Goal: Communication & Community: Answer question/provide support

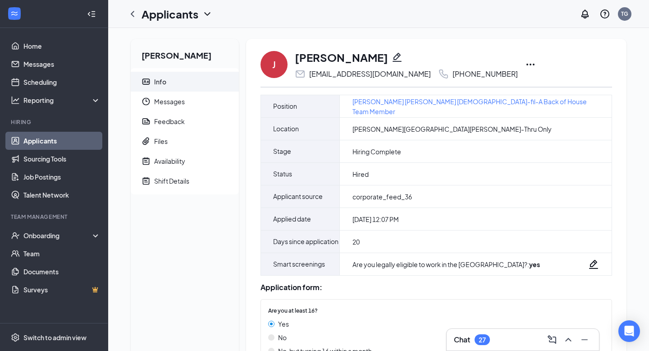
click at [525, 62] on icon "Ellipses" at bounding box center [530, 64] width 11 height 11
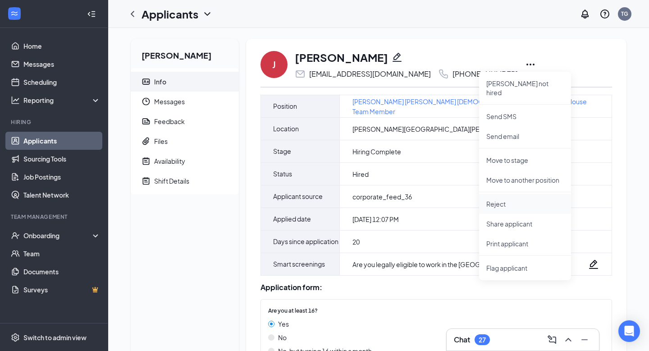
click at [537, 199] on p "Reject" at bounding box center [525, 203] width 78 height 9
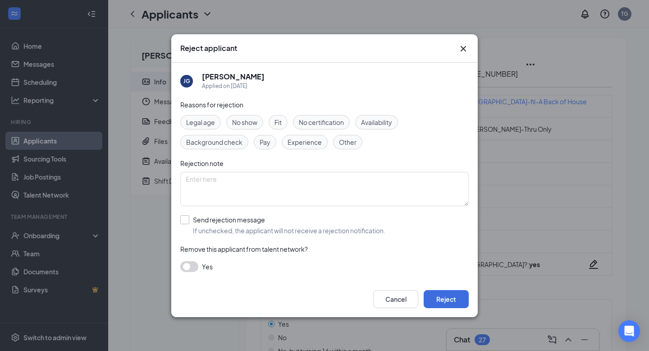
click at [246, 219] on input "Send rejection message If unchecked, the applicant will not receive a rejection…" at bounding box center [282, 225] width 205 height 20
checkbox input "true"
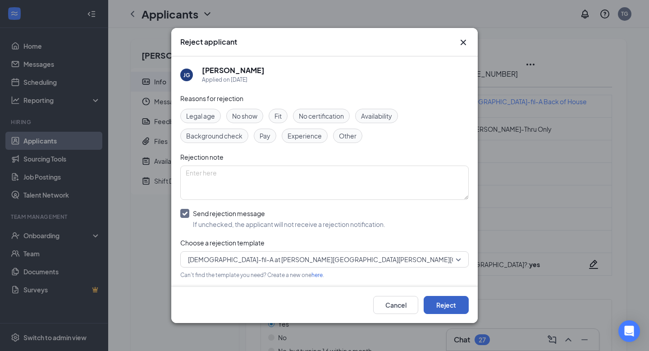
click at [447, 309] on button "Reject" at bounding box center [446, 305] width 45 height 18
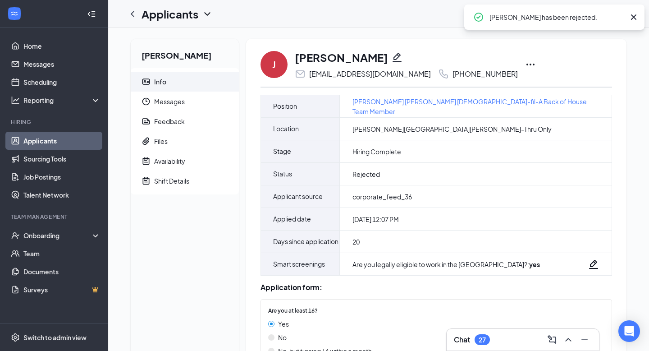
click at [68, 138] on link "Applicants" at bounding box center [61, 141] width 77 height 18
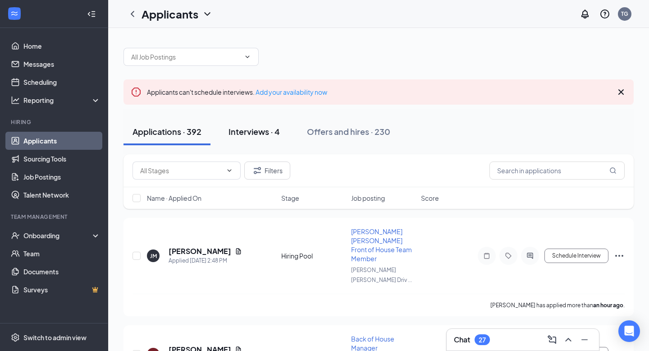
click at [269, 124] on button "Interviews · 4" at bounding box center [253, 131] width 69 height 27
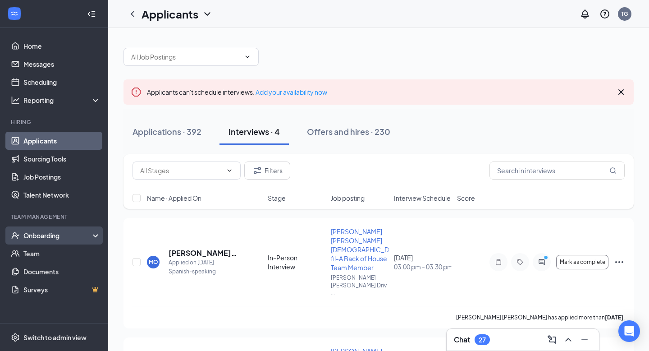
click at [70, 229] on div "Onboarding" at bounding box center [54, 235] width 108 height 18
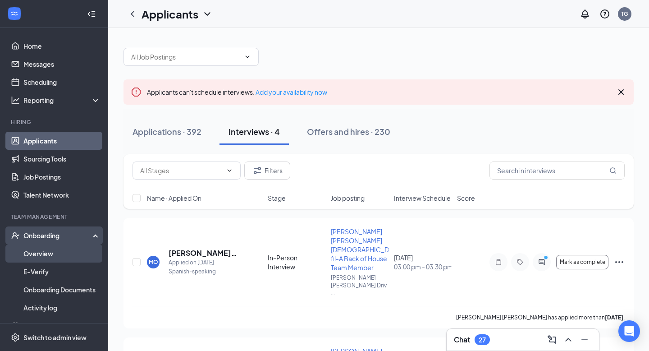
click at [73, 244] on link "Overview" at bounding box center [61, 253] width 77 height 18
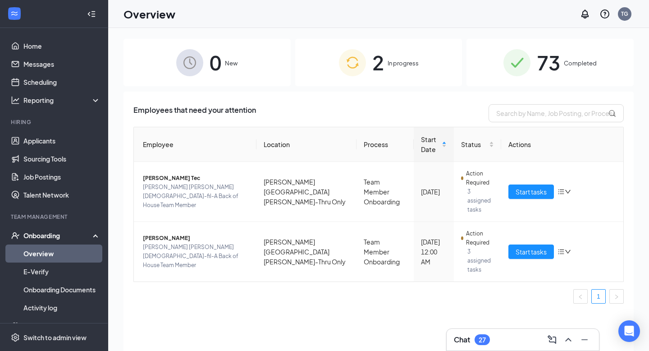
click at [413, 64] on span "In progress" at bounding box center [403, 63] width 31 height 9
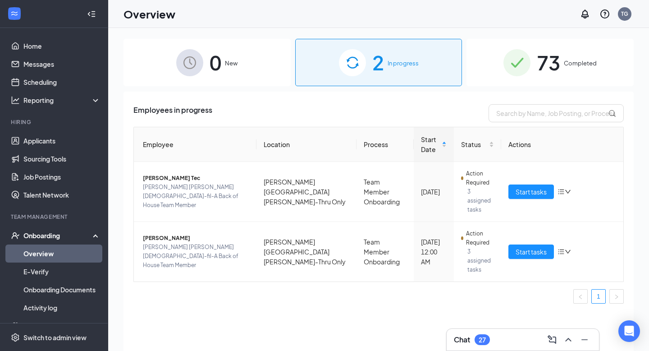
click at [251, 73] on div "0 New" at bounding box center [206, 62] width 167 height 47
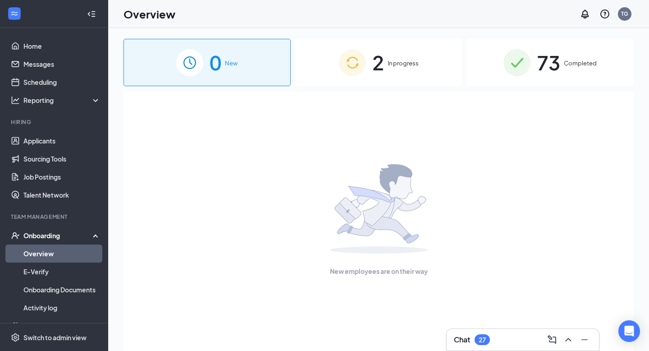
click at [398, 59] on span "In progress" at bounding box center [403, 63] width 31 height 9
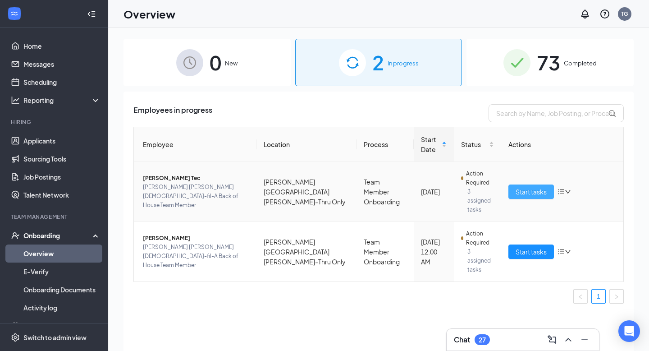
click at [545, 187] on span "Start tasks" at bounding box center [531, 192] width 31 height 10
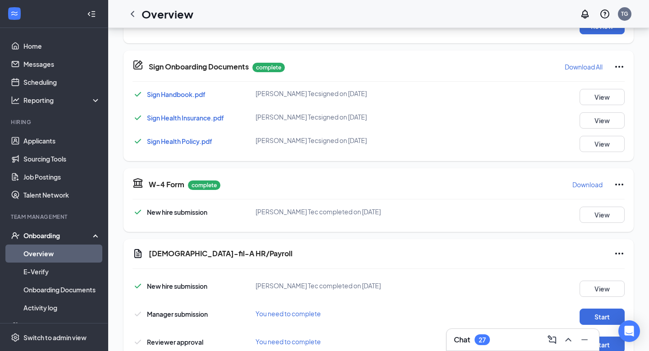
scroll to position [382, 0]
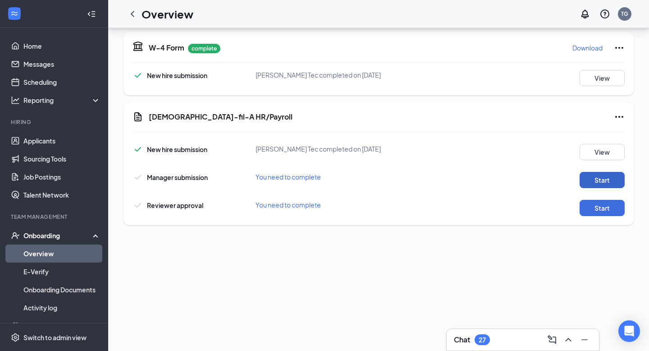
click at [603, 174] on button "Start" at bounding box center [601, 180] width 45 height 16
click at [597, 200] on button "Start" at bounding box center [601, 208] width 45 height 16
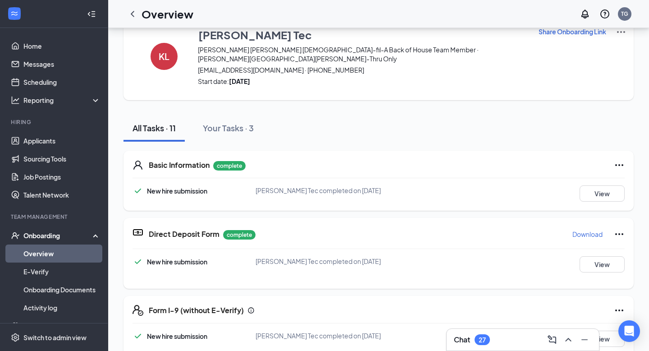
scroll to position [0, 0]
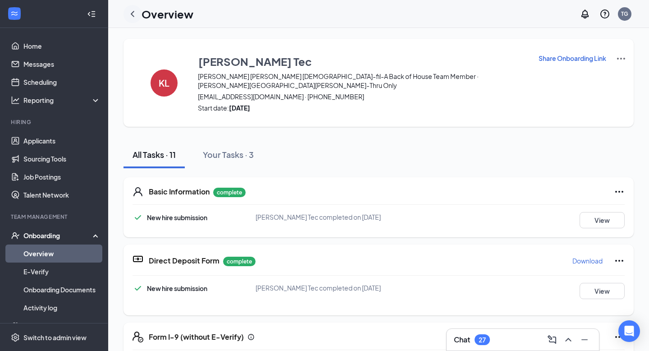
click at [136, 17] on icon "ChevronLeft" at bounding box center [132, 14] width 11 height 11
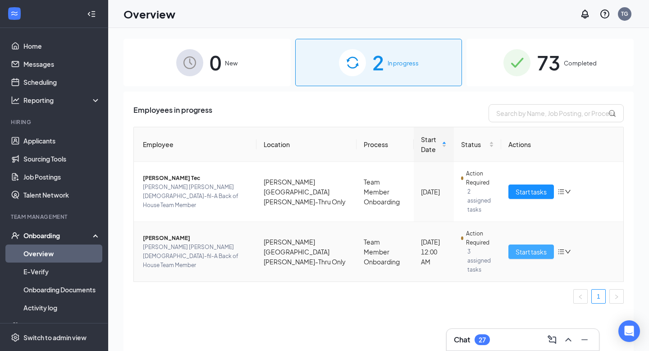
click at [540, 246] on span "Start tasks" at bounding box center [531, 251] width 31 height 10
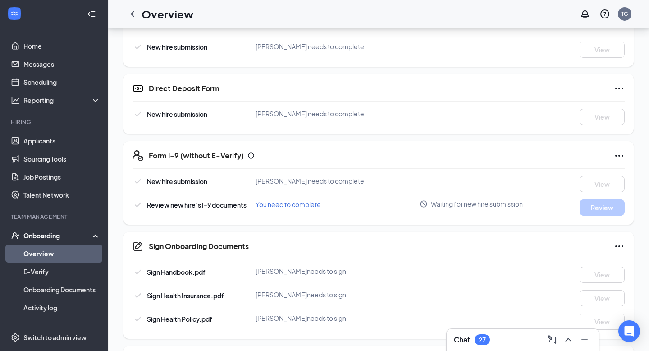
scroll to position [172, 0]
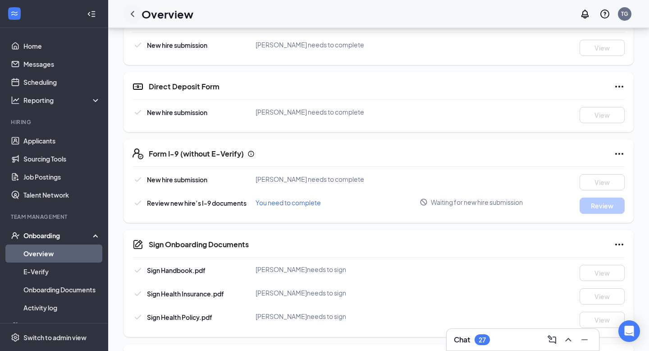
click at [133, 14] on icon "ChevronLeft" at bounding box center [132, 14] width 11 height 11
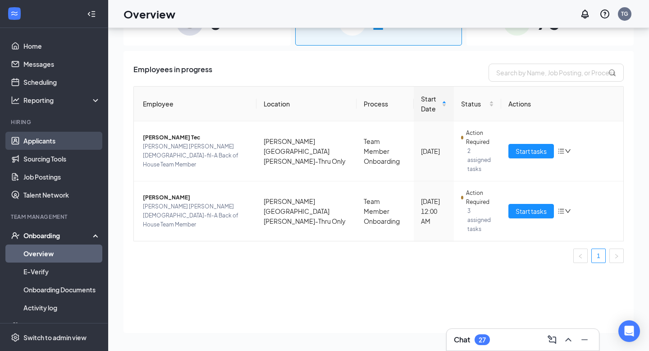
click at [65, 141] on link "Applicants" at bounding box center [61, 141] width 77 height 18
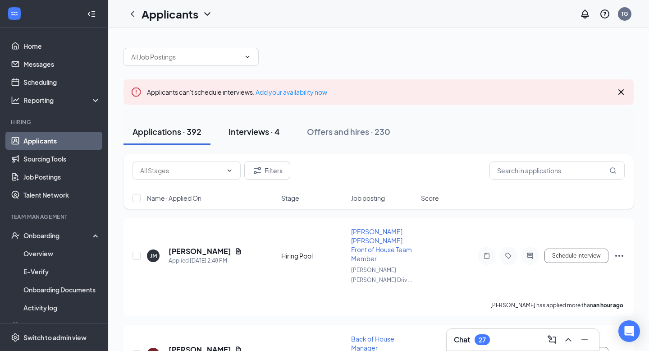
click at [270, 138] on button "Interviews · 4" at bounding box center [253, 131] width 69 height 27
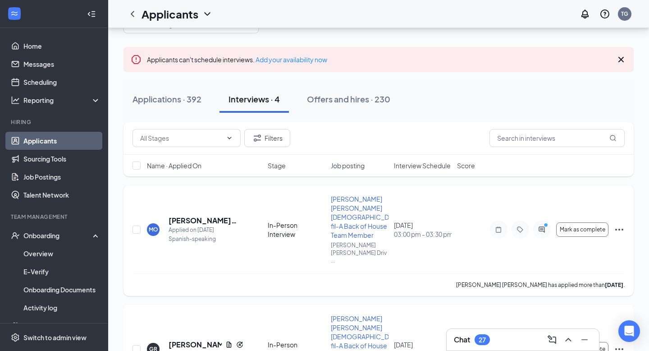
scroll to position [63, 0]
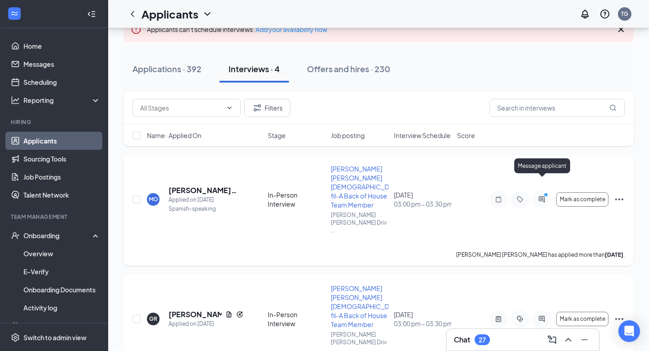
click at [548, 192] on icon "PrimaryDot" at bounding box center [547, 195] width 11 height 7
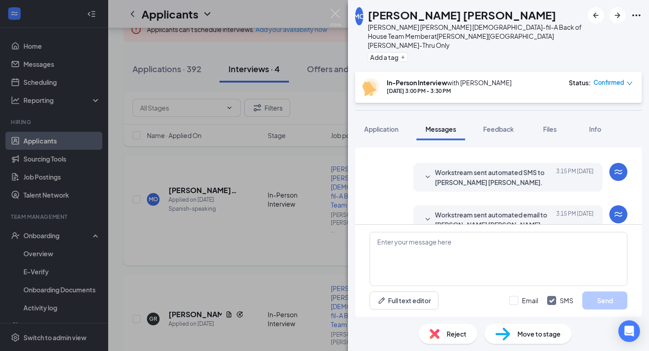
scroll to position [262, 0]
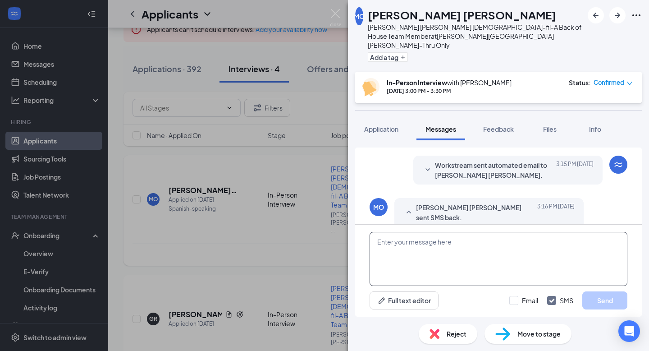
click at [435, 251] on textarea at bounding box center [499, 259] width 258 height 54
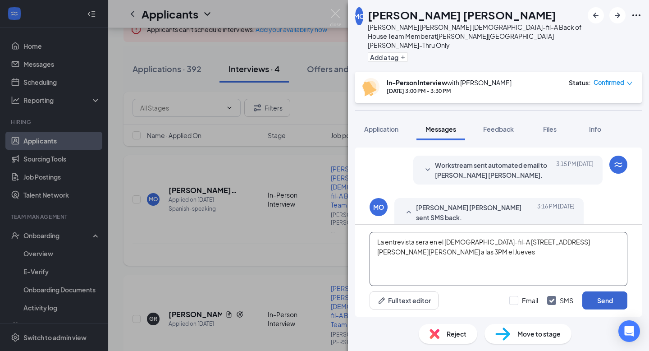
type textarea "La entrevista sera en el [DEMOGRAPHIC_DATA]-fil-A [STREET_ADDRESS][PERSON_NAME]…"
click at [598, 301] on button "Send" at bounding box center [604, 300] width 45 height 18
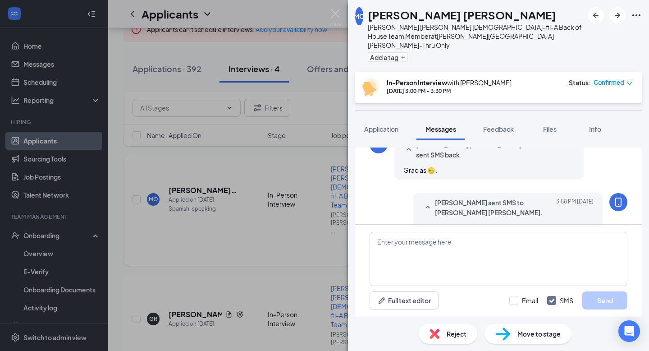
scroll to position [330, 0]
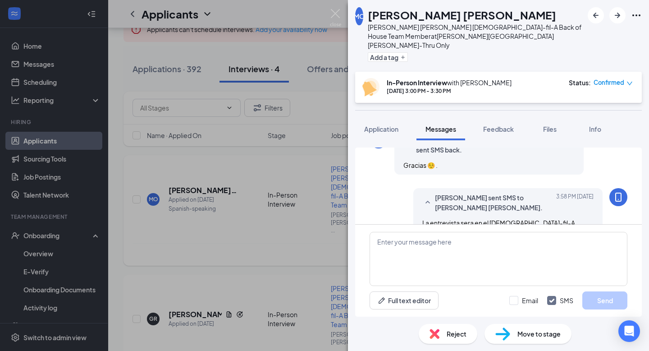
click at [332, 237] on div "MO [PERSON_NAME] [PERSON_NAME] [PERSON_NAME] [DEMOGRAPHIC_DATA]-fil-A Back of H…" at bounding box center [324, 175] width 649 height 351
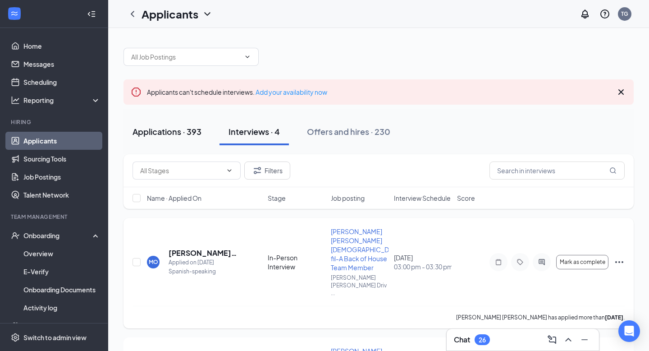
click at [182, 128] on div "Applications · 393" at bounding box center [166, 131] width 69 height 11
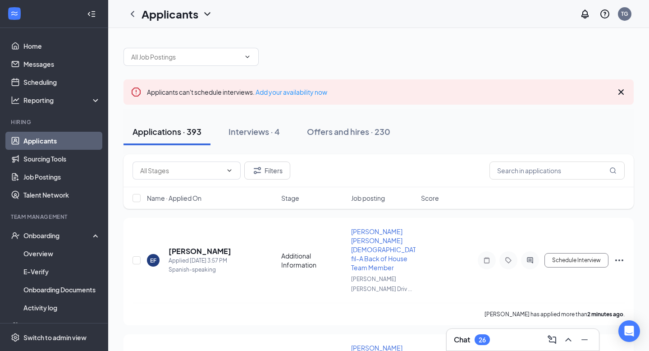
click at [190, 193] on span "Name · Applied On" at bounding box center [174, 197] width 55 height 9
click at [196, 195] on span "Name · Applied On" at bounding box center [174, 197] width 55 height 9
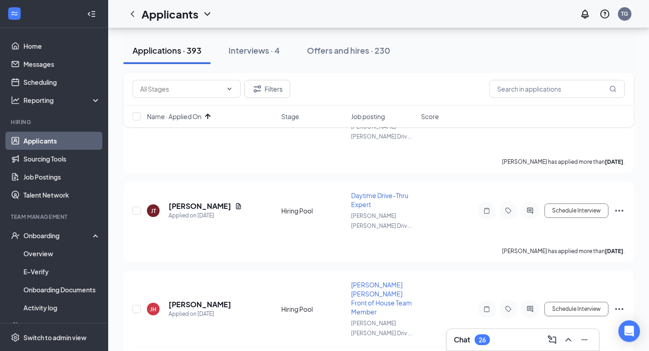
scroll to position [1813, 0]
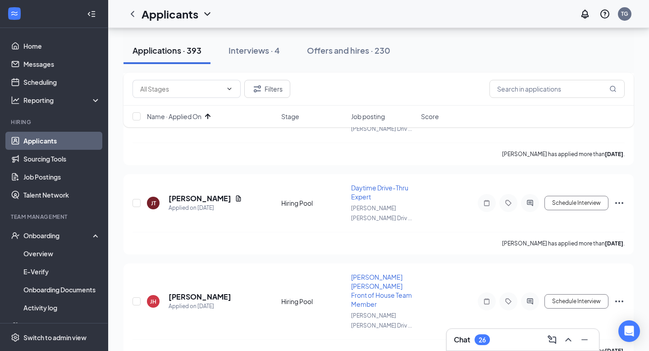
click at [44, 140] on link "Applicants" at bounding box center [61, 141] width 77 height 18
click at [76, 41] on link "Home" at bounding box center [61, 46] width 77 height 18
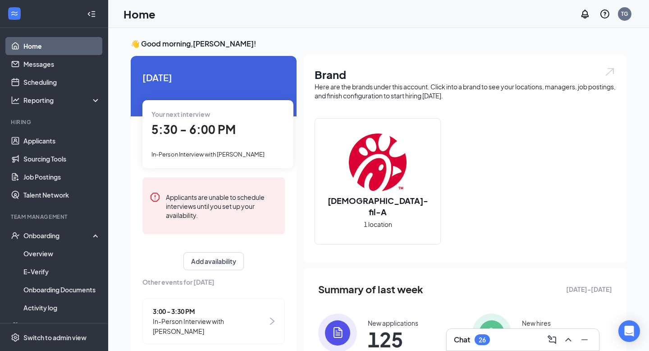
click at [88, 45] on link "Home" at bounding box center [61, 46] width 77 height 18
